Goal: Communication & Community: Ask a question

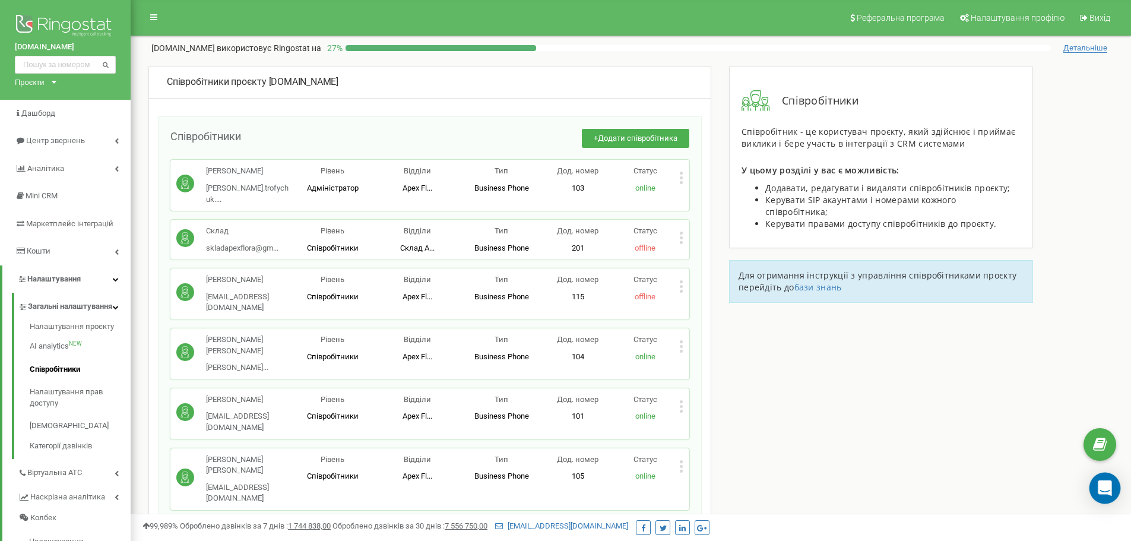
click at [1103, 489] on icon "Open Intercom Messenger" at bounding box center [1105, 487] width 14 height 15
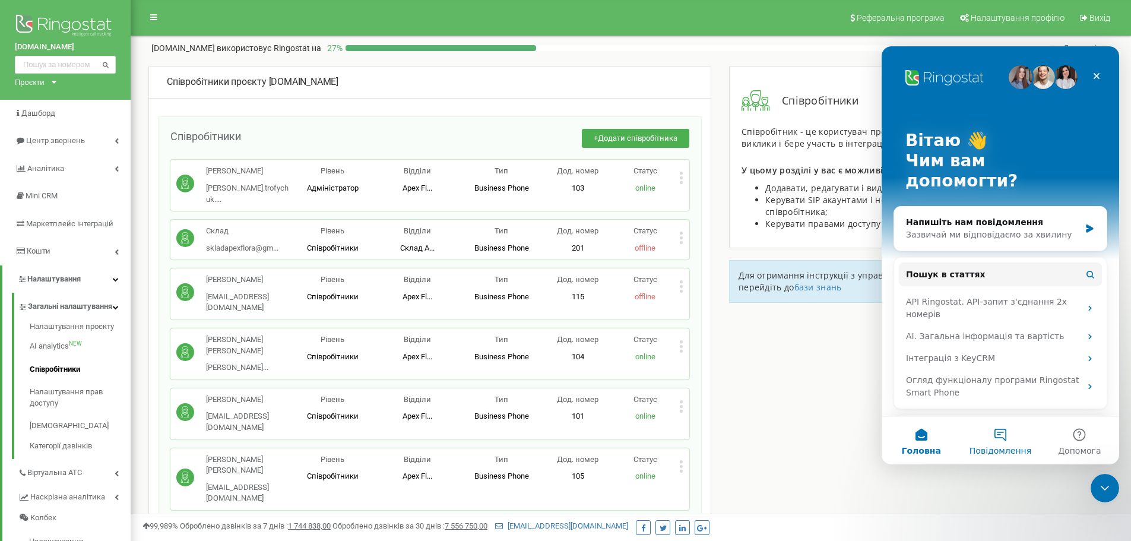
click at [1001, 446] on span "Повідомлення" at bounding box center [1000, 450] width 62 height 8
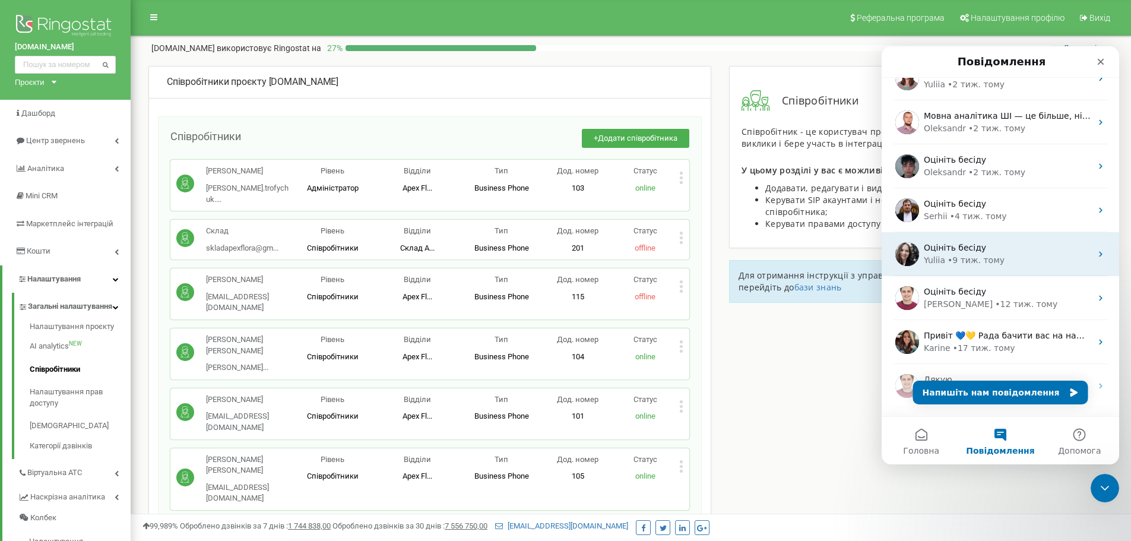
scroll to position [59, 0]
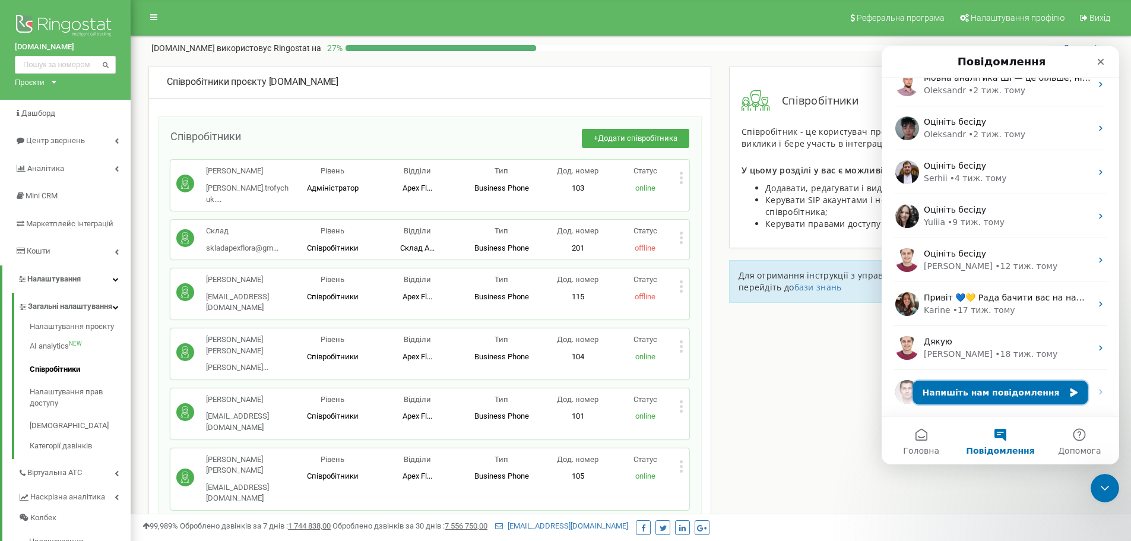
click at [1003, 396] on button "Напишіть нам повідомлення" at bounding box center [1000, 393] width 175 height 24
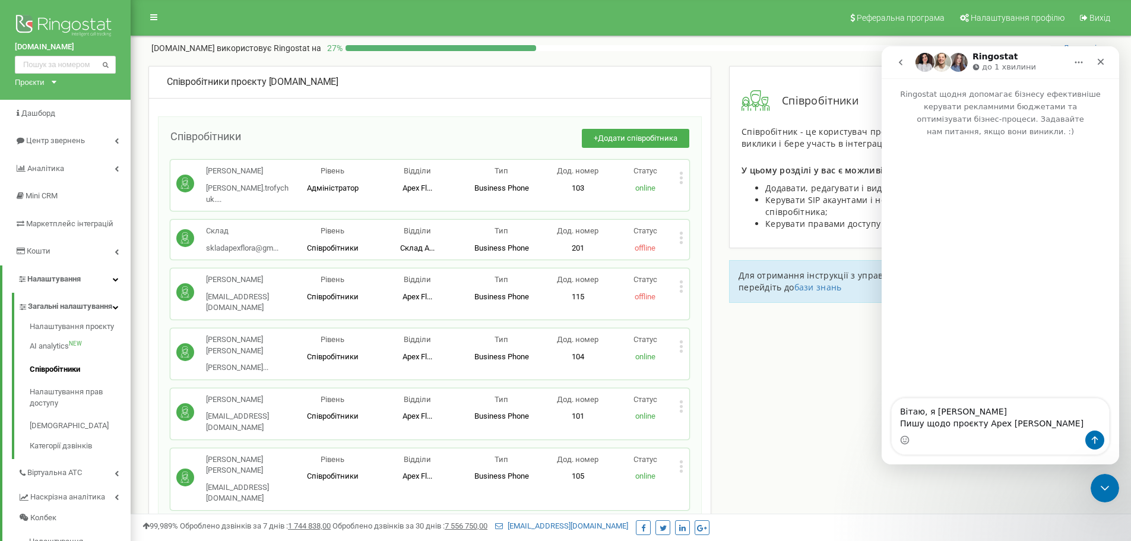
type textarea "Вітаю, я [PERSON_NAME] Пишу щодо проєкту Apex Flora"
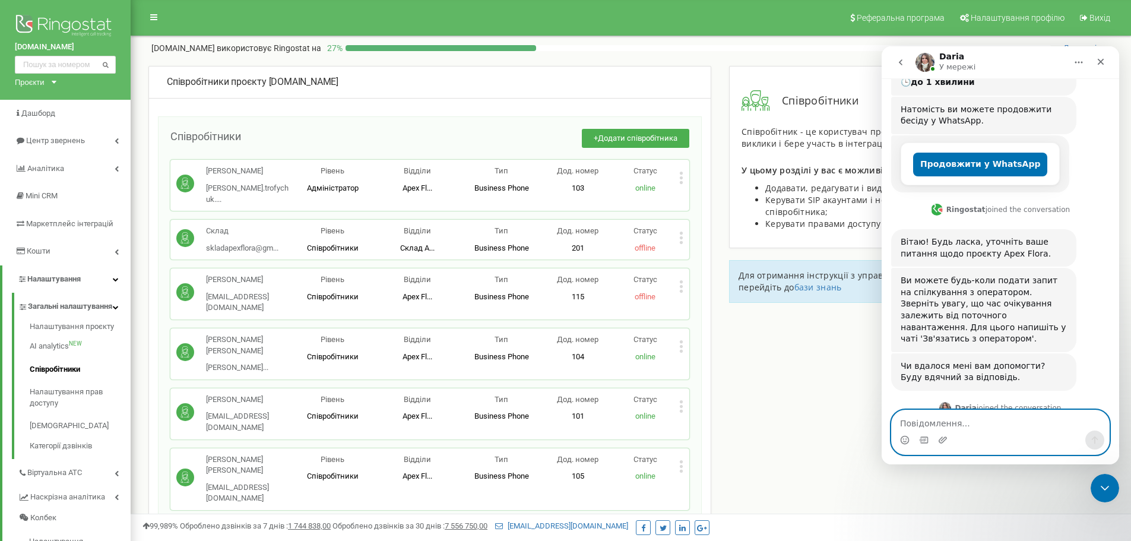
scroll to position [237, 0]
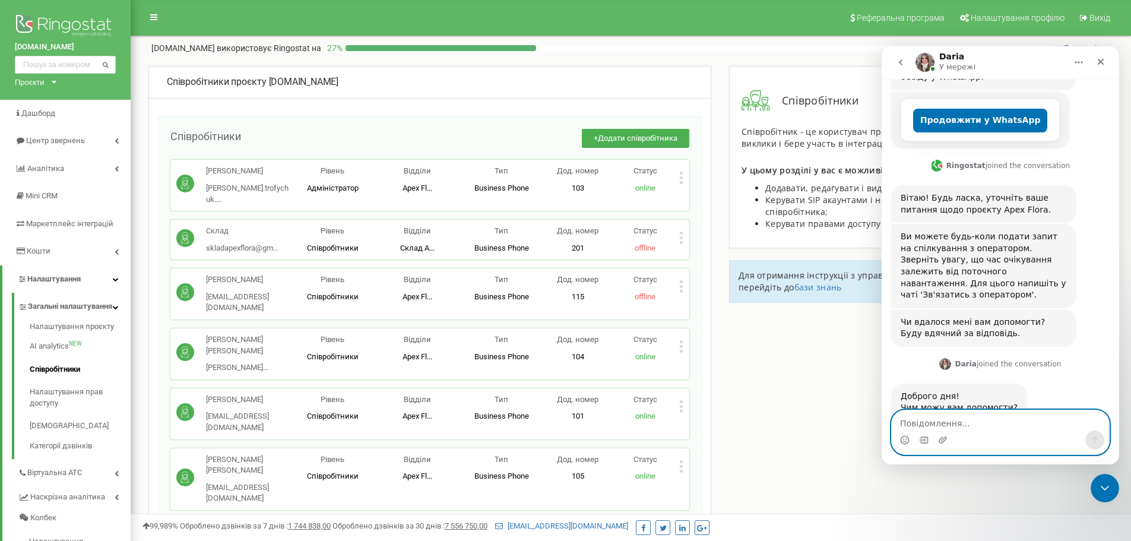
click at [1019, 424] on textarea "Повідомлення..." at bounding box center [1000, 420] width 217 height 20
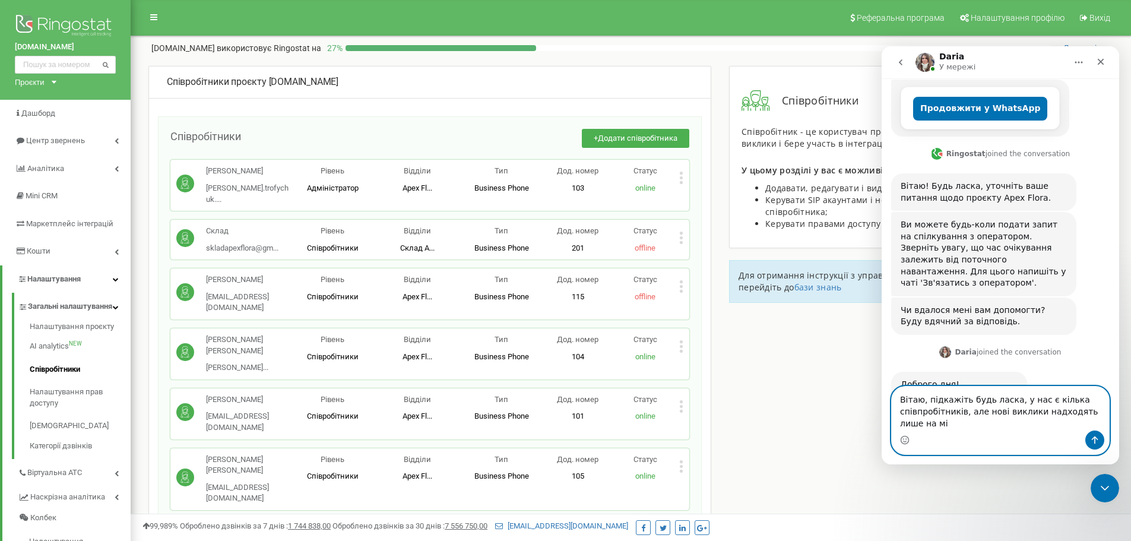
scroll to position [261, 0]
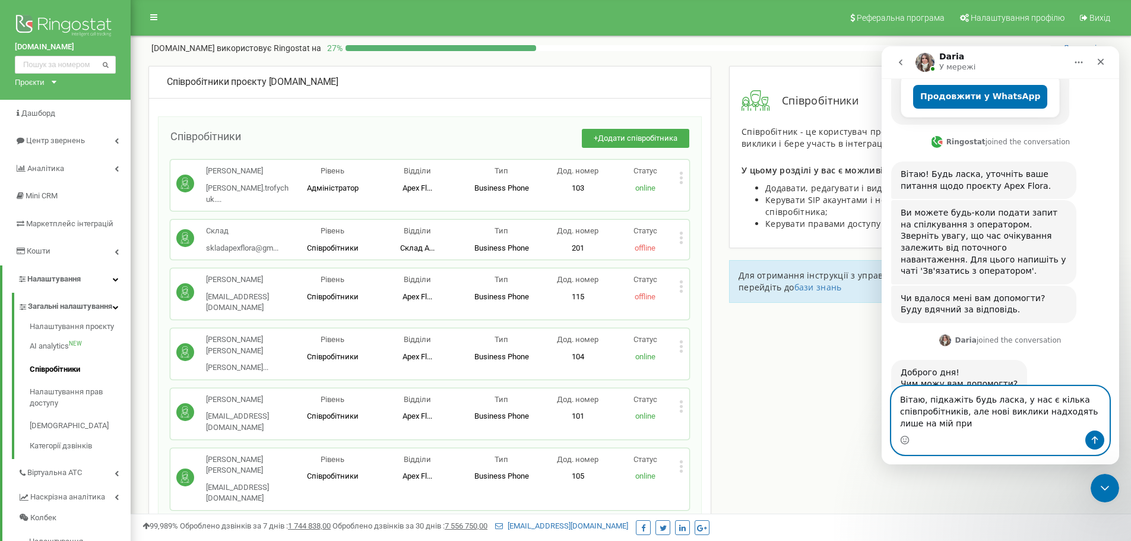
click at [920, 417] on textarea "Вітаю, підкажіть будь ласка, у нас є кілька співпробітників, але нові виклики н…" at bounding box center [1000, 408] width 217 height 44
click at [934, 426] on textarea "Вітаю, підкажіть будь ласка, у нас є кілька співробітників, але нові виклики на…" at bounding box center [1000, 408] width 217 height 44
type textarea "Вітаю, підкажіть будь ласка, у нас є кілька співробітників, але нові виклики на…"
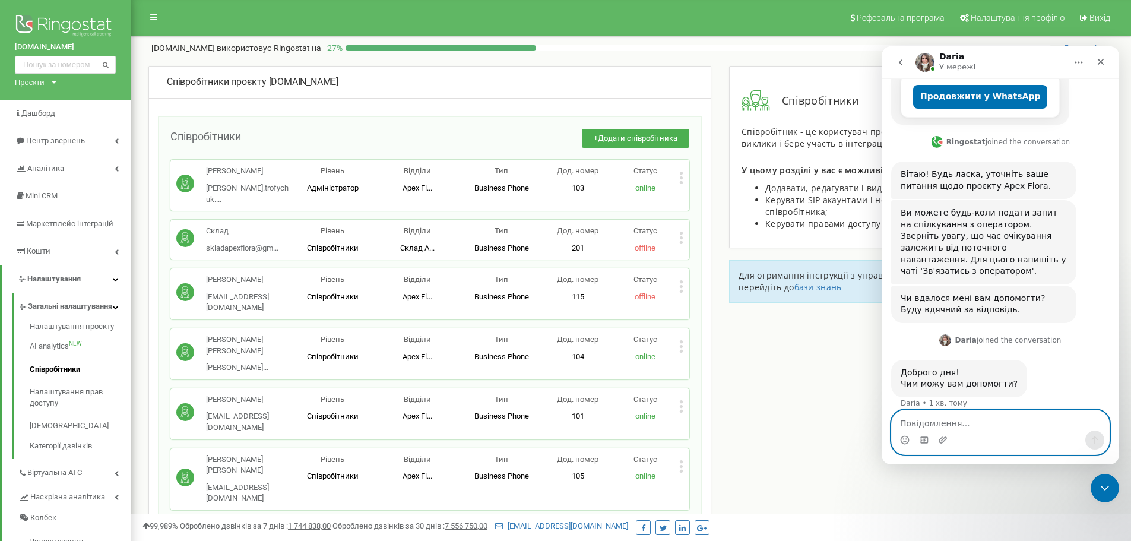
scroll to position [296, 0]
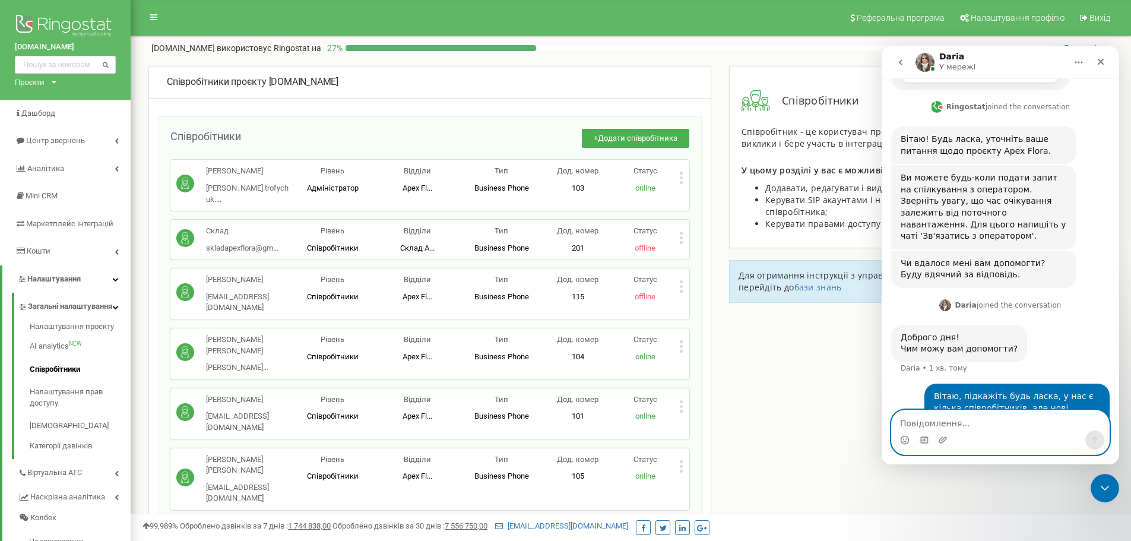
click at [926, 420] on textarea "Повідомлення..." at bounding box center [1000, 420] width 217 height 20
paste textarea "Ч"
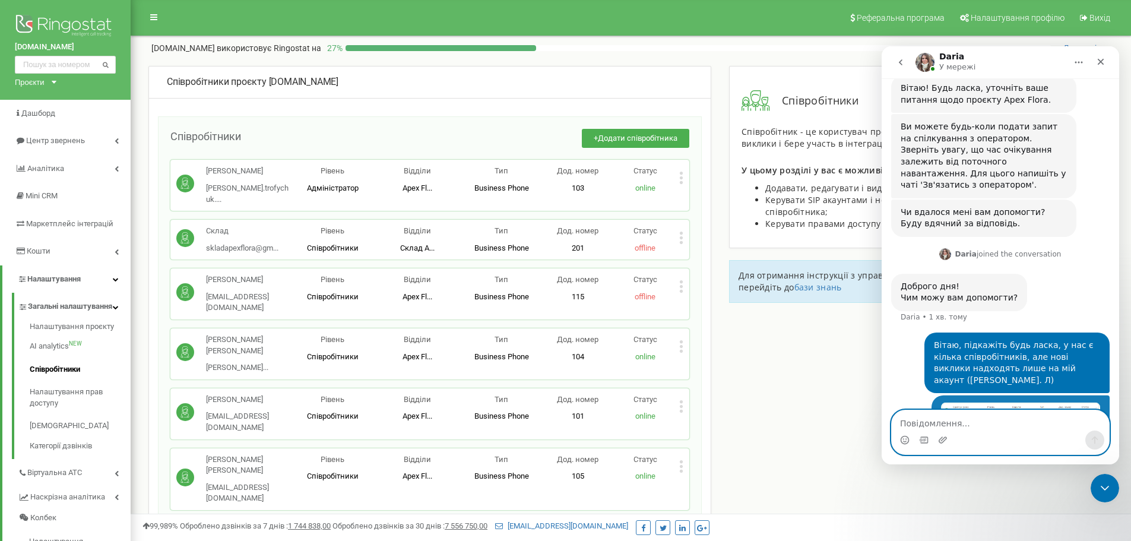
scroll to position [364, 0]
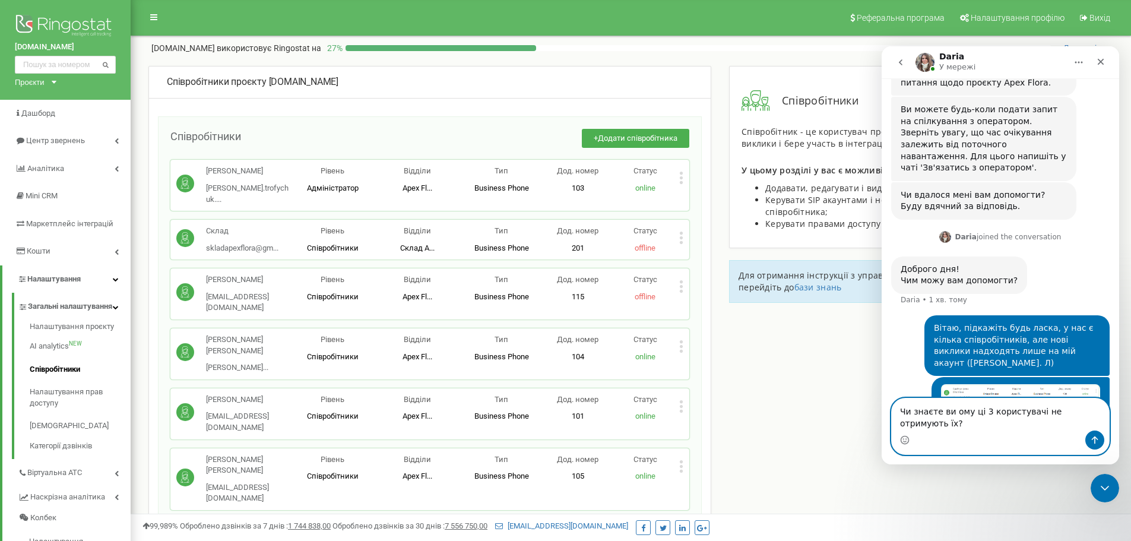
type textarea "Чи знаєте ви чому ці 3 користувачі не отримують їх?"
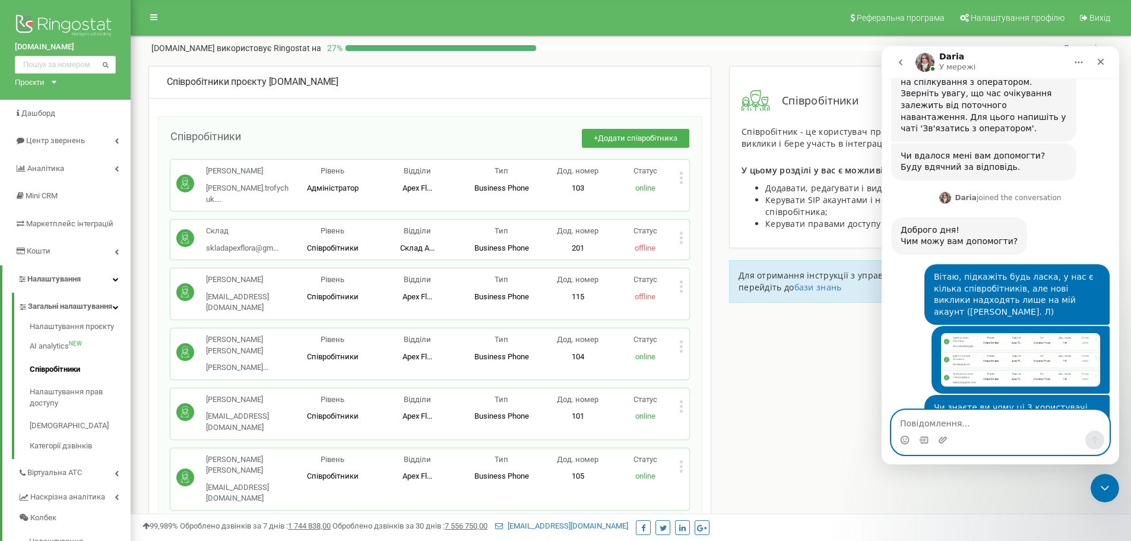
scroll to position [439, 0]
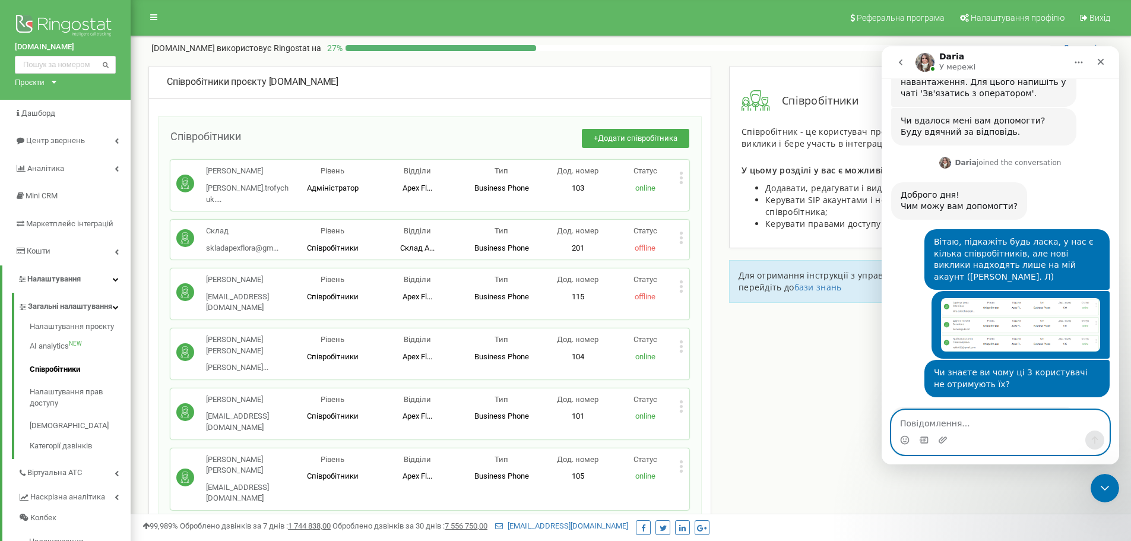
click at [977, 425] on textarea "Повідомлення..." at bounding box center [1000, 420] width 217 height 20
type textarea "Чекатиму)"
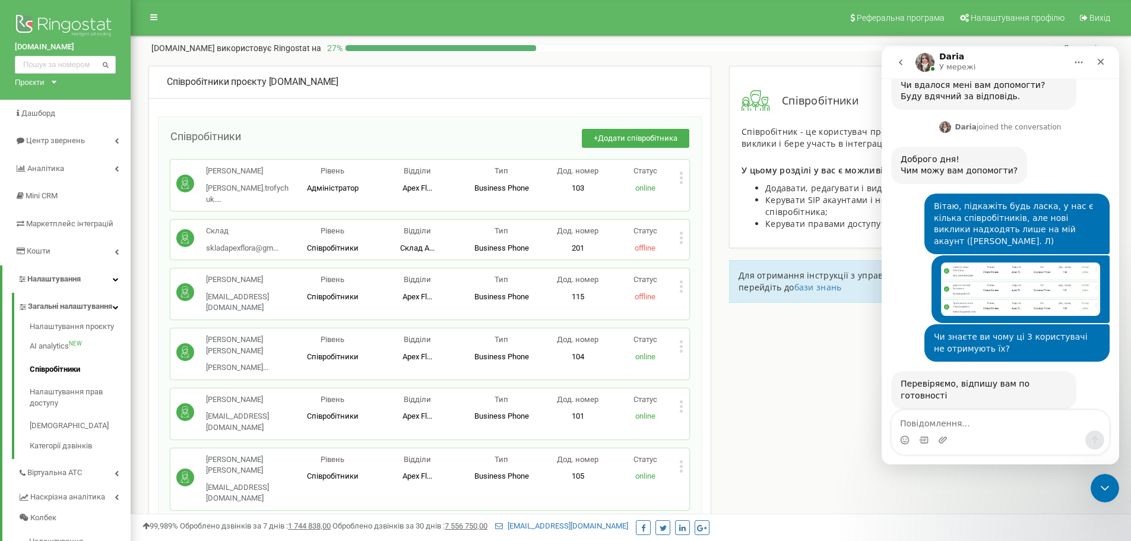
click at [771, 390] on div "Співробітники проєкту [DOMAIN_NAME] Співробітники + Додати співробітника [PERSO…" at bounding box center [630, 452] width 982 height 772
